Goal: Transaction & Acquisition: Purchase product/service

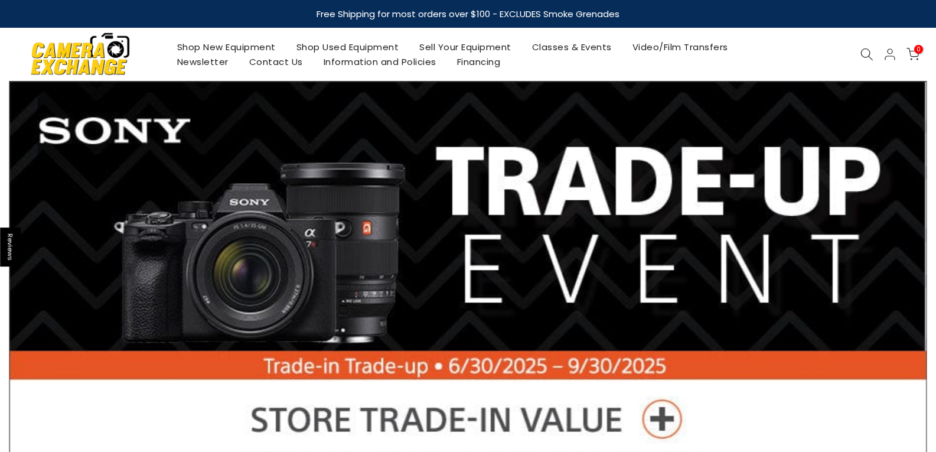
drag, startPoint x: 0, startPoint y: 0, endPoint x: 329, endPoint y: 49, distance: 332.6
click at [329, 49] on link "Shop Used Equipment" at bounding box center [347, 47] width 123 height 15
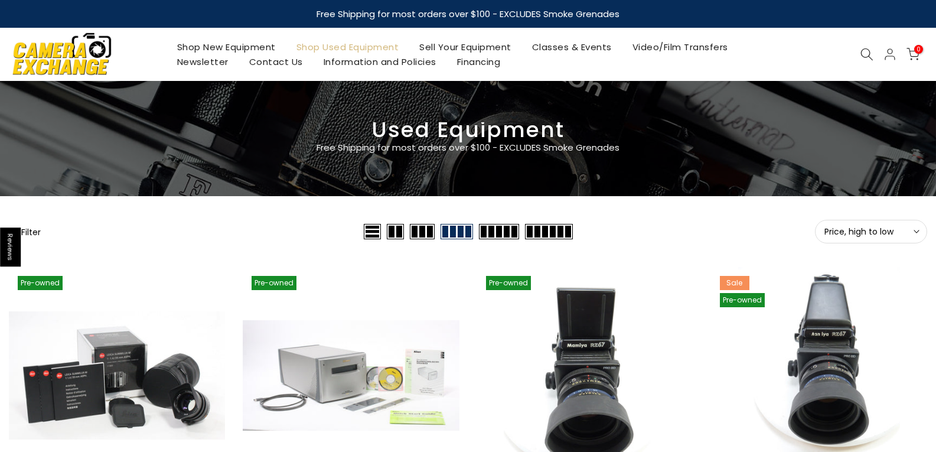
click at [911, 236] on span "Price, high to low" at bounding box center [870, 231] width 93 height 11
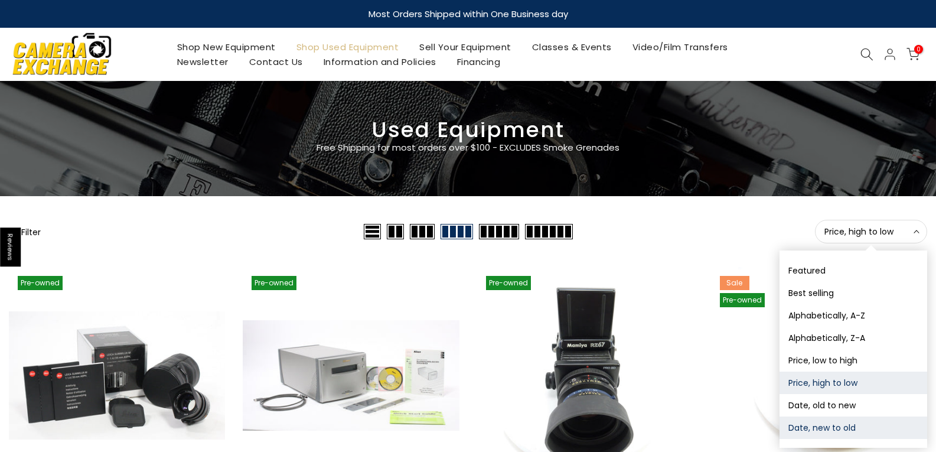
click at [843, 433] on button "Date, new to old" at bounding box center [854, 427] width 148 height 22
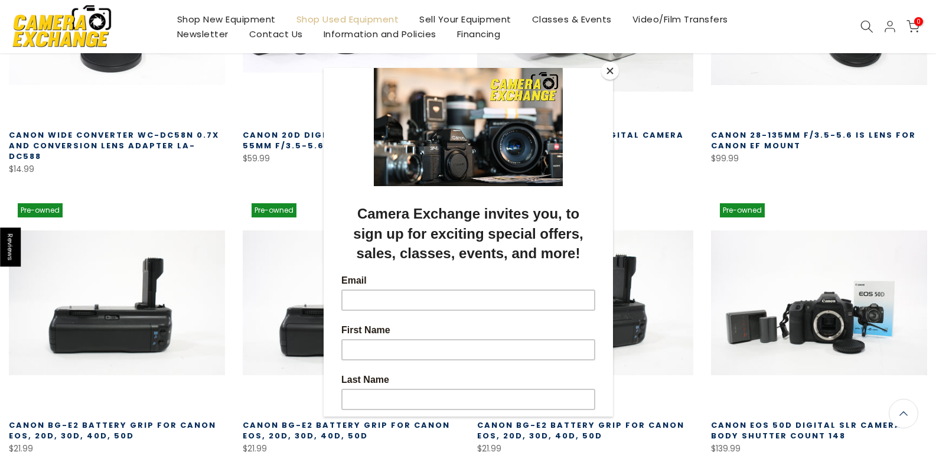
scroll to position [384, 0]
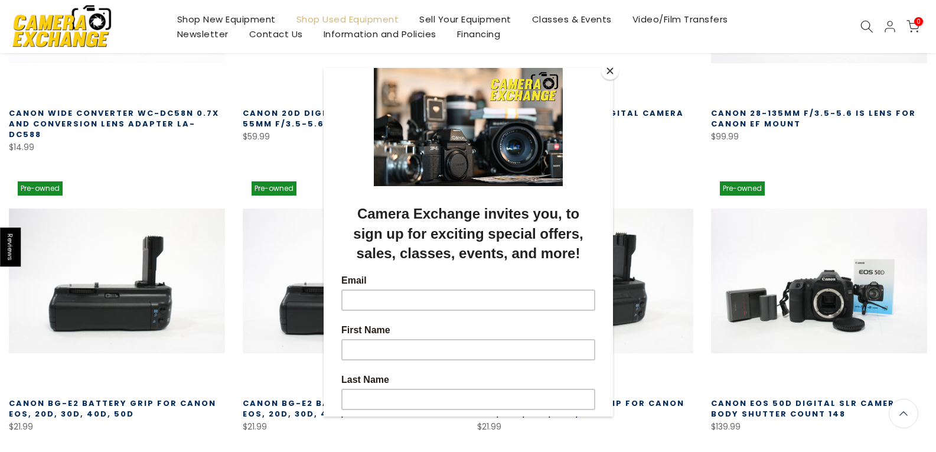
click at [596, 69] on div at bounding box center [467, 126] width 289 height 118
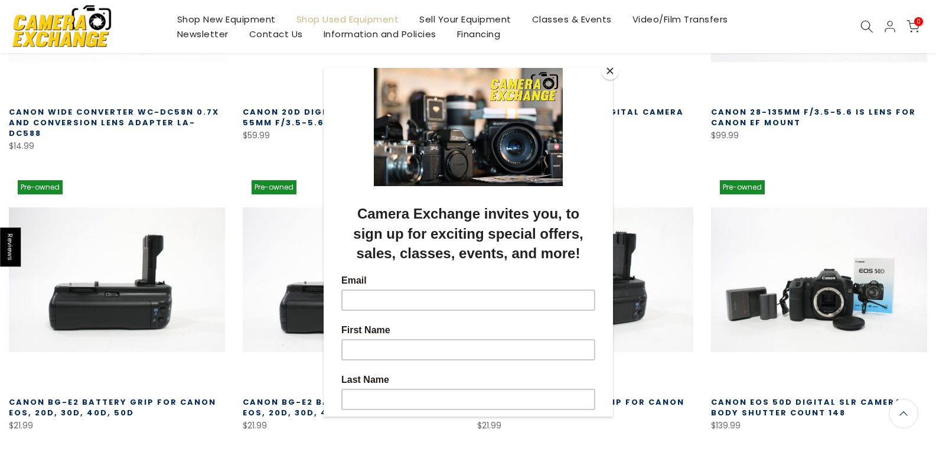
click at [608, 68] on button "Close" at bounding box center [610, 71] width 18 height 18
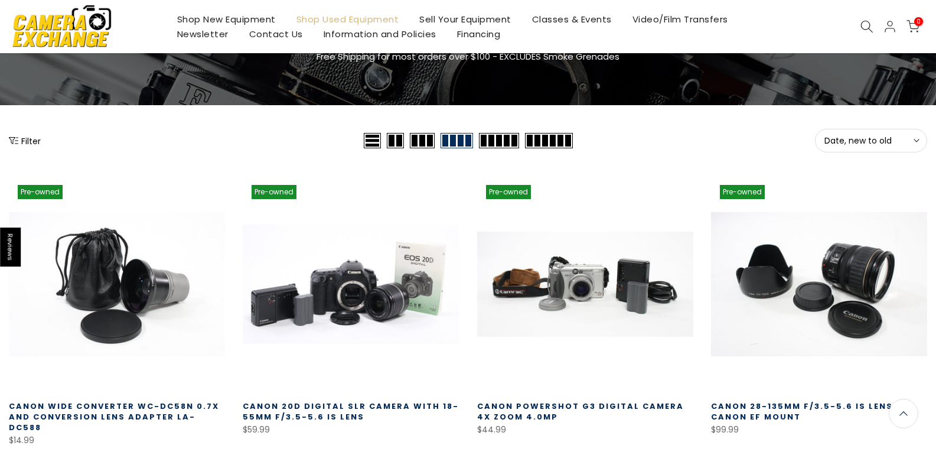
scroll to position [89, 0]
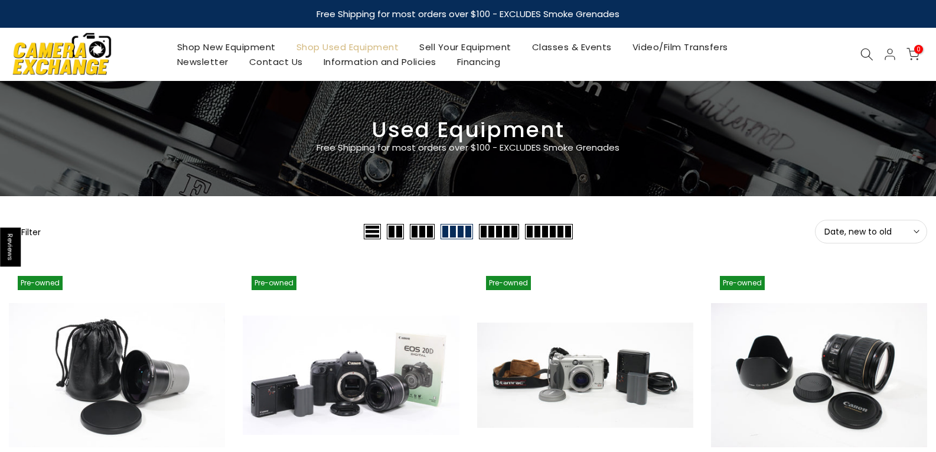
click at [918, 236] on button "Date, new to old Sort" at bounding box center [871, 232] width 112 height 24
